Goal: Transaction & Acquisition: Purchase product/service

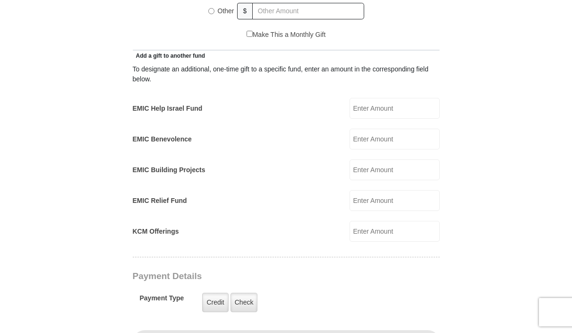
scroll to position [516, 0]
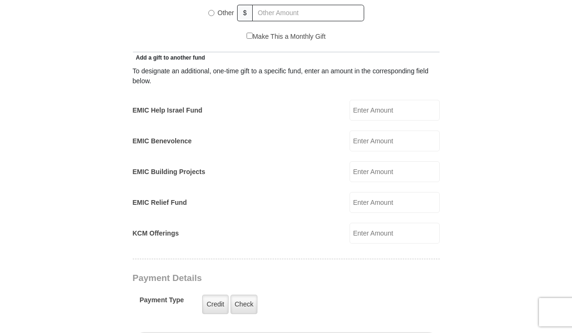
click at [379, 224] on input "KCM Offerings" at bounding box center [395, 232] width 90 height 21
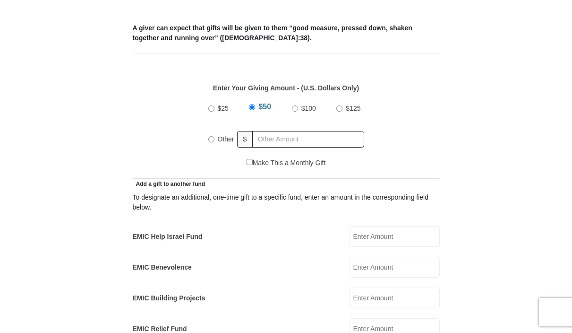
scroll to position [331, 0]
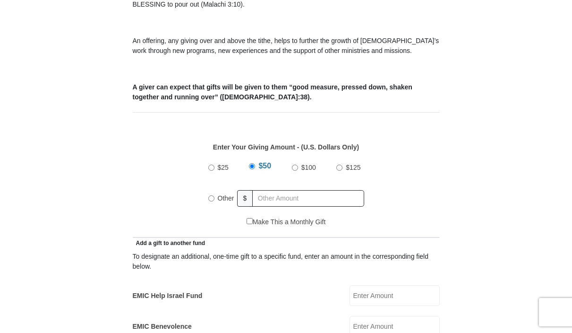
type input "150.00"
radio input "true"
click at [281, 190] on input "text" at bounding box center [310, 198] width 108 height 17
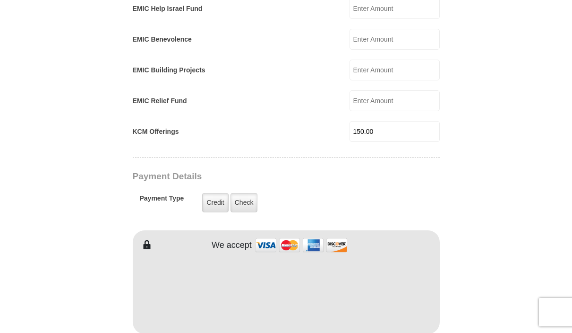
scroll to position [619, 0]
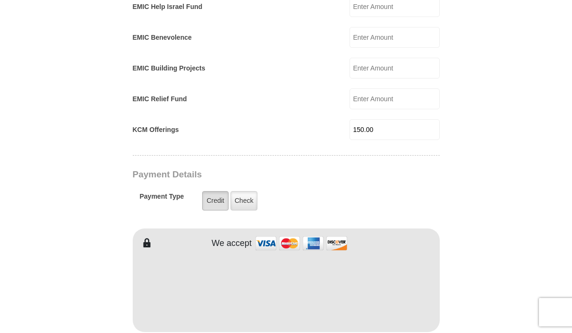
click at [215, 191] on label "Credit" at bounding box center [215, 200] width 26 height 19
click at [0, 0] on input "Credit" at bounding box center [0, 0] width 0 height 0
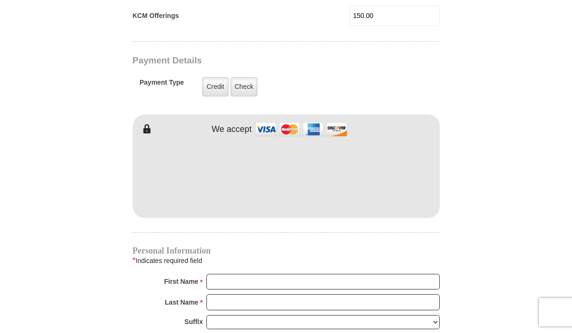
scroll to position [757, 0]
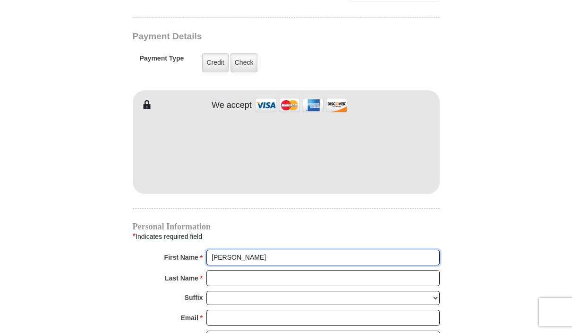
type input "Joyce"
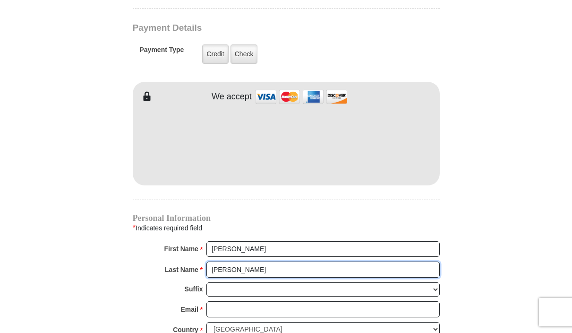
scroll to position [785, 0]
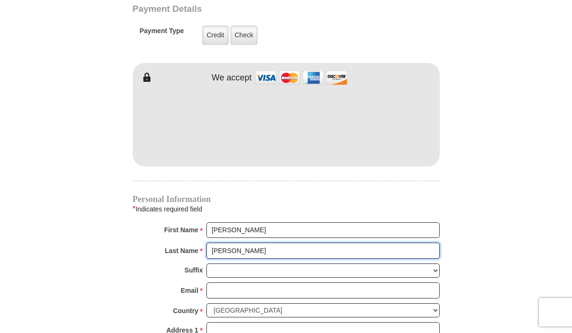
type input "Bush"
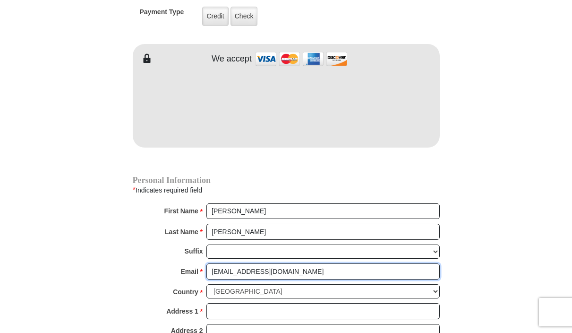
scroll to position [903, 0]
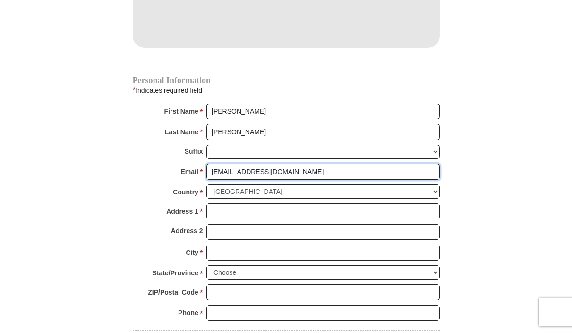
type input "joycejoyceeb@aol.com"
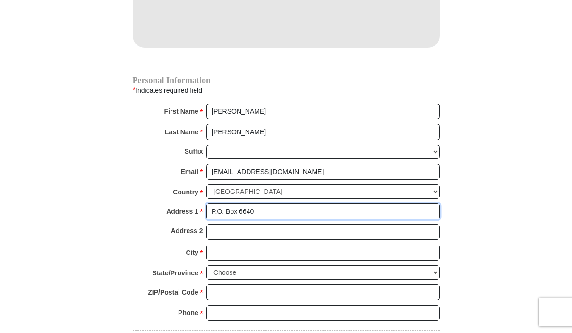
type input "P.O. Box 6640"
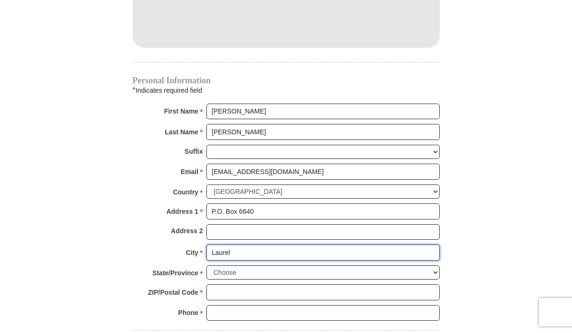
type input "Laurel"
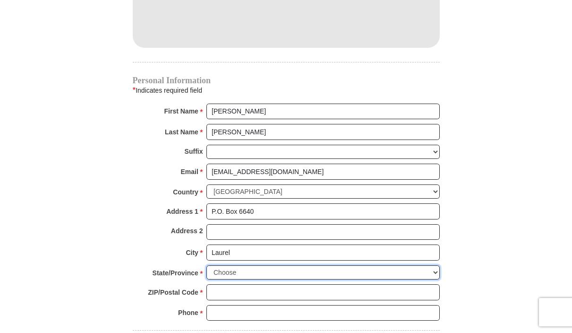
select select "MS"
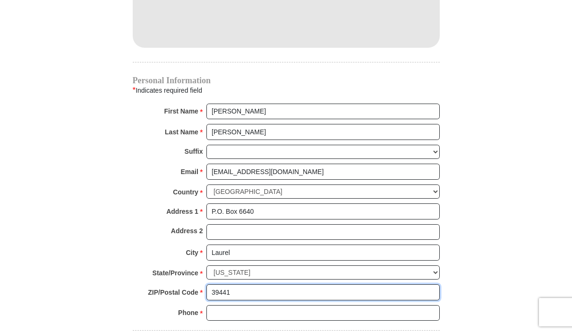
scroll to position [905, 0]
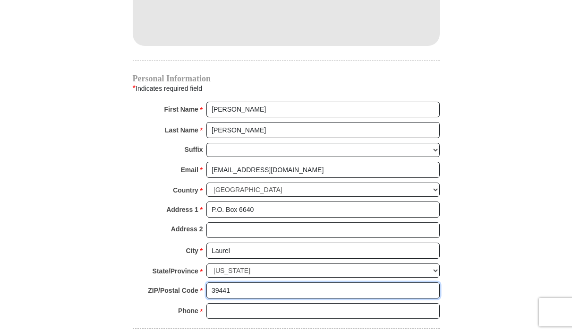
type input "39441"
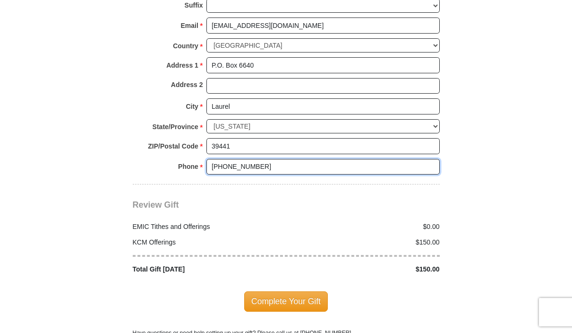
scroll to position [1066, 0]
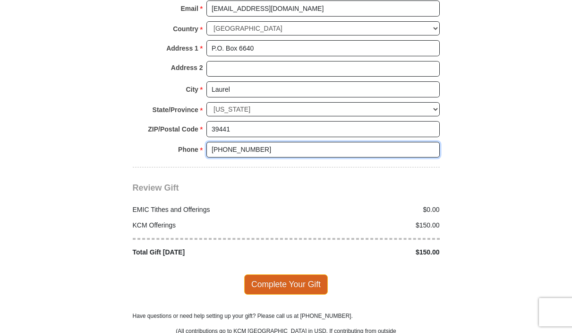
type input "601-580-9573"
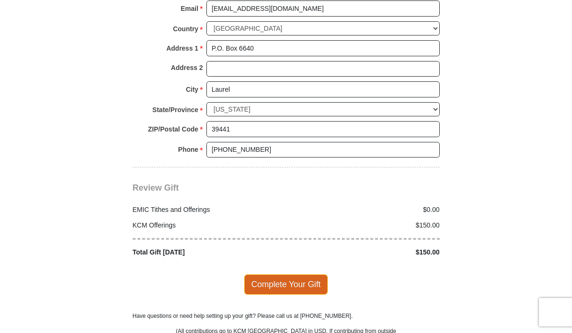
click at [282, 274] on span "Complete Your Gift" at bounding box center [286, 284] width 84 height 20
